Goal: Information Seeking & Learning: Learn about a topic

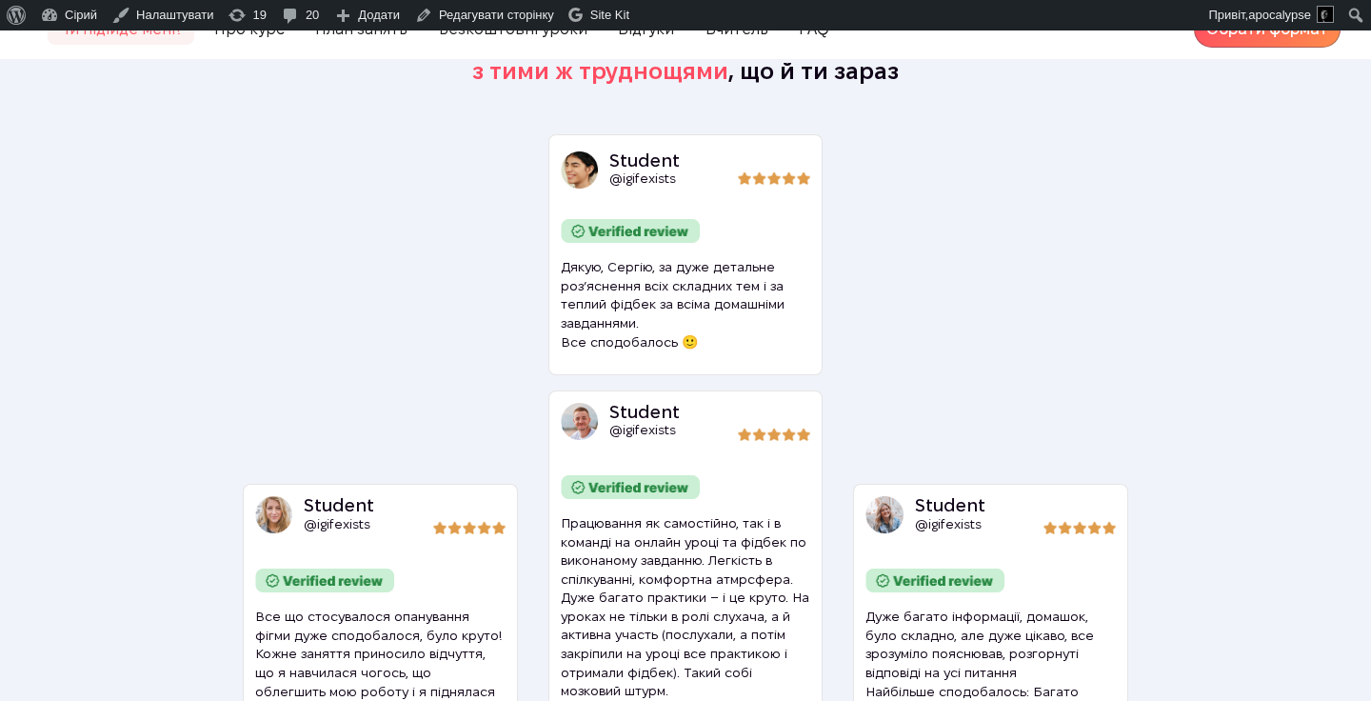
scroll to position [5998, 0]
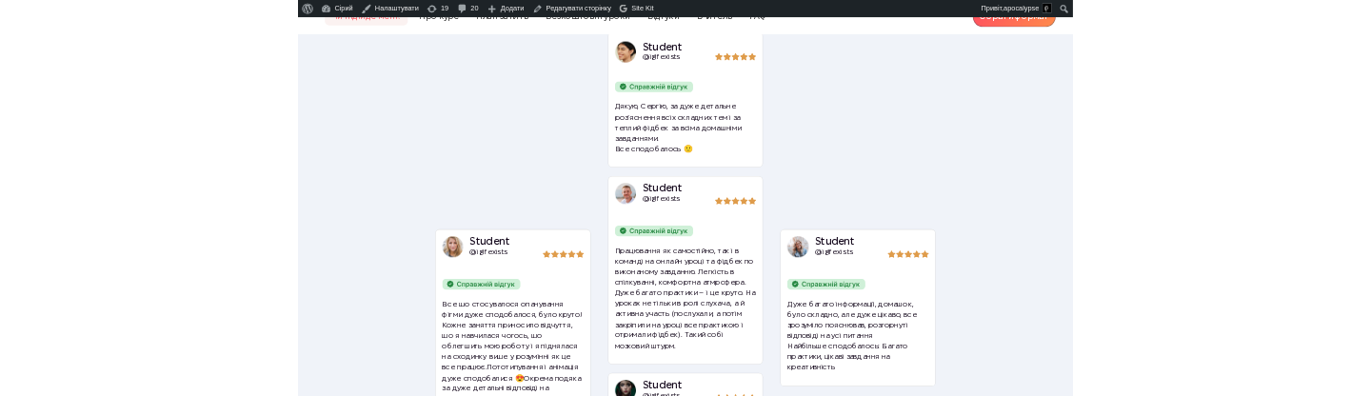
scroll to position [5983, 0]
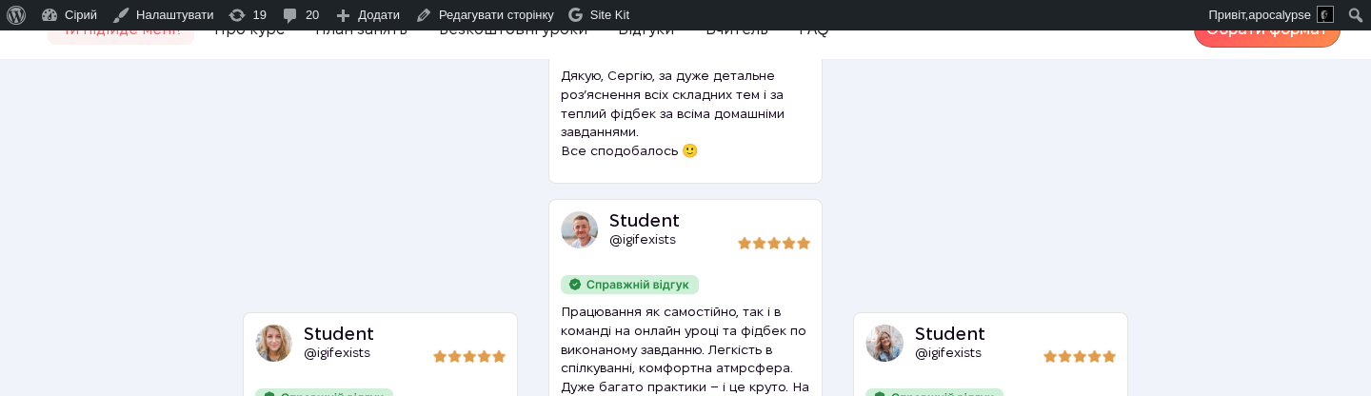
scroll to position [6208, 0]
